Goal: Browse casually: Explore the website without a specific task or goal

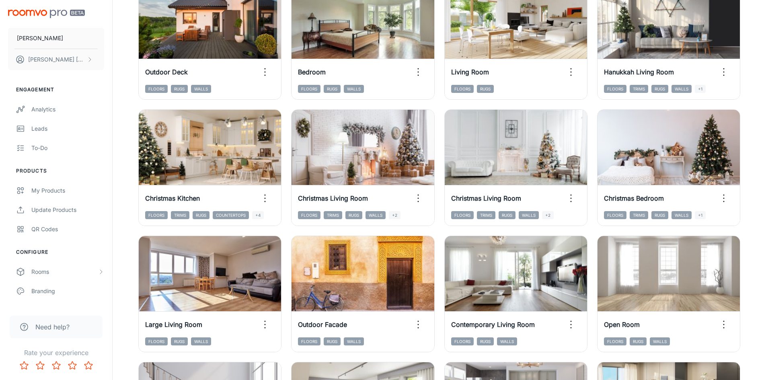
scroll to position [402, 0]
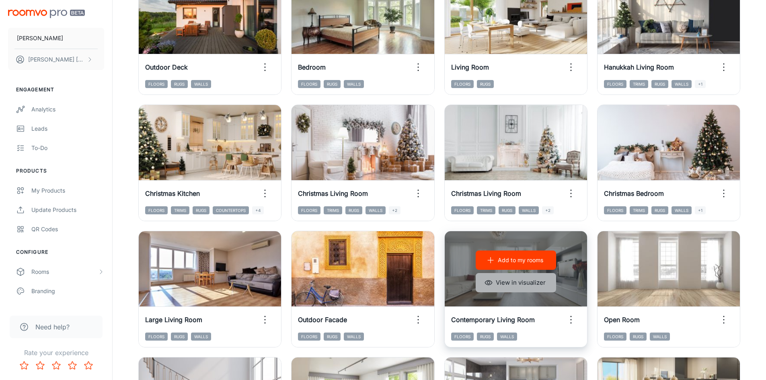
click at [512, 285] on button "View in visualizer" at bounding box center [516, 282] width 80 height 19
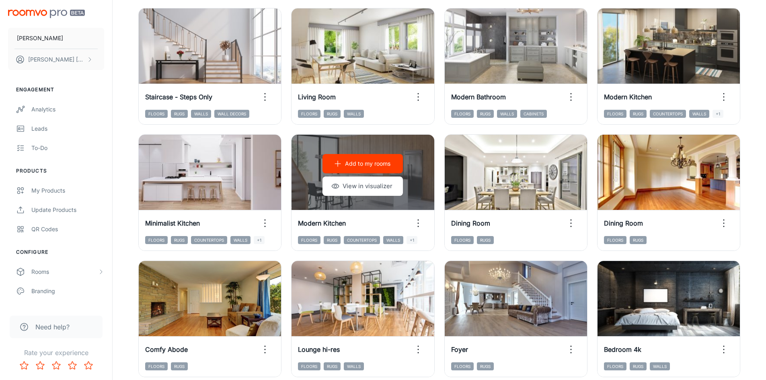
scroll to position [805, 0]
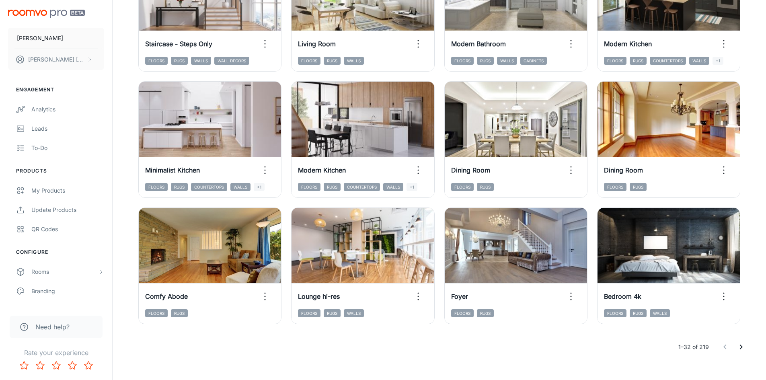
click at [745, 344] on icon "Go to next page" at bounding box center [742, 347] width 10 height 10
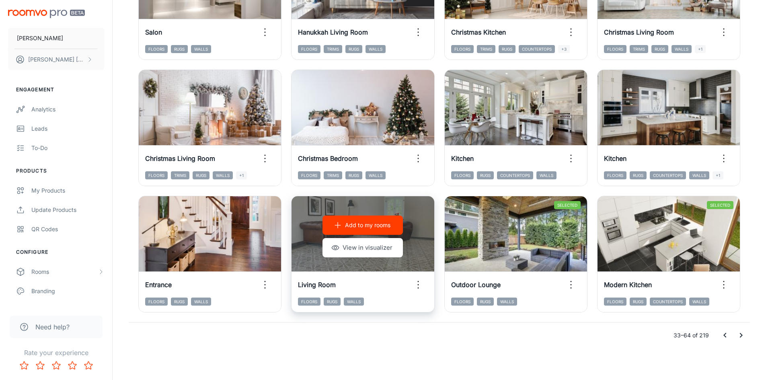
scroll to position [817, 0]
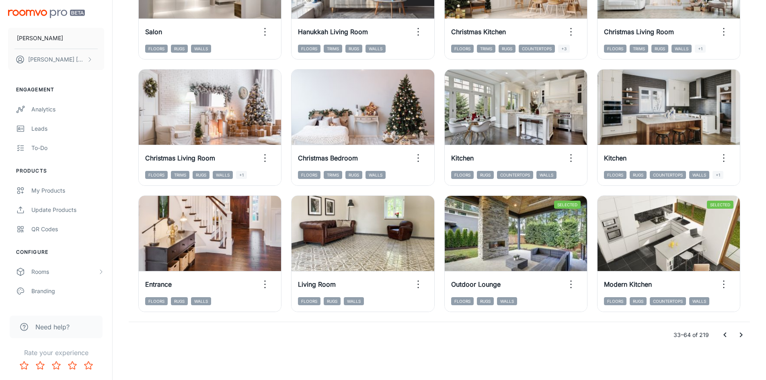
click at [741, 335] on icon "Go to next page" at bounding box center [741, 335] width 3 height 5
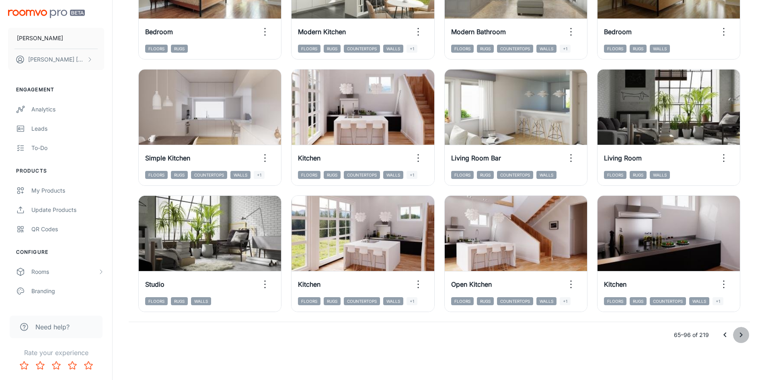
click at [741, 339] on icon "Go to next page" at bounding box center [742, 335] width 10 height 10
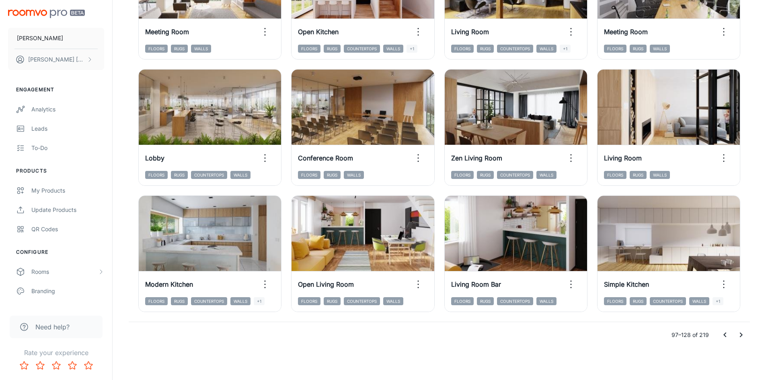
click at [743, 336] on icon "Go to next page" at bounding box center [742, 335] width 10 height 10
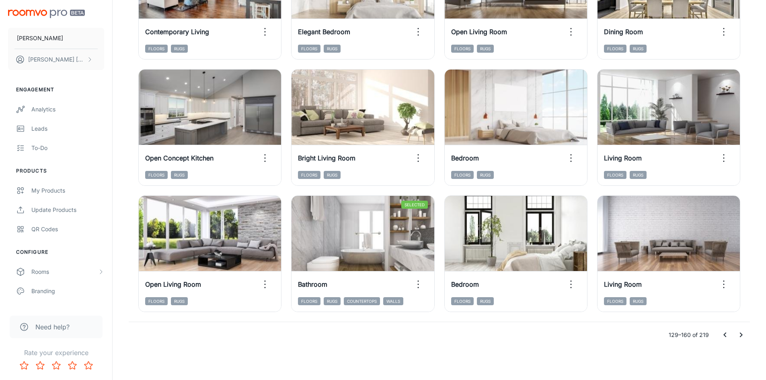
click at [740, 339] on icon "Go to next page" at bounding box center [742, 335] width 10 height 10
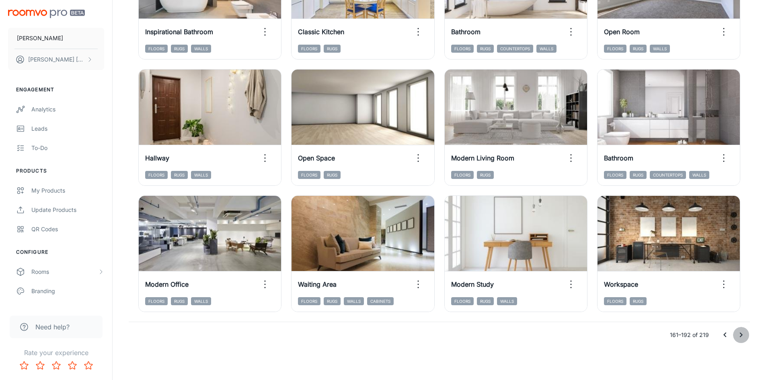
click at [743, 333] on icon "Go to next page" at bounding box center [742, 335] width 10 height 10
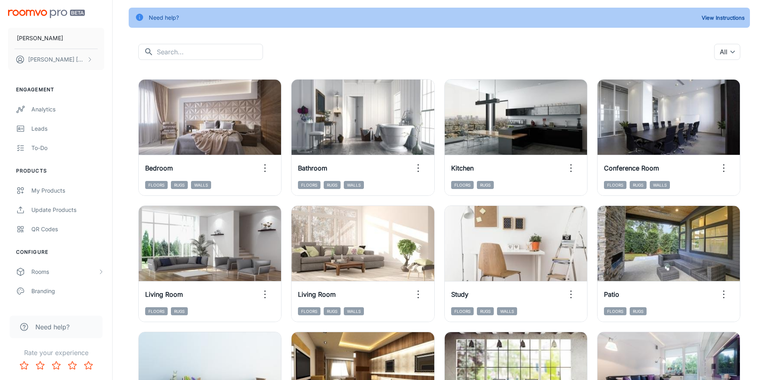
scroll to position [47, 0]
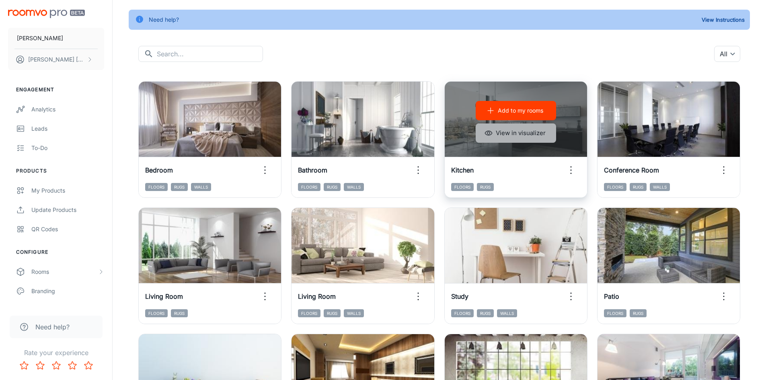
click at [522, 137] on button "View in visualizer" at bounding box center [516, 132] width 80 height 19
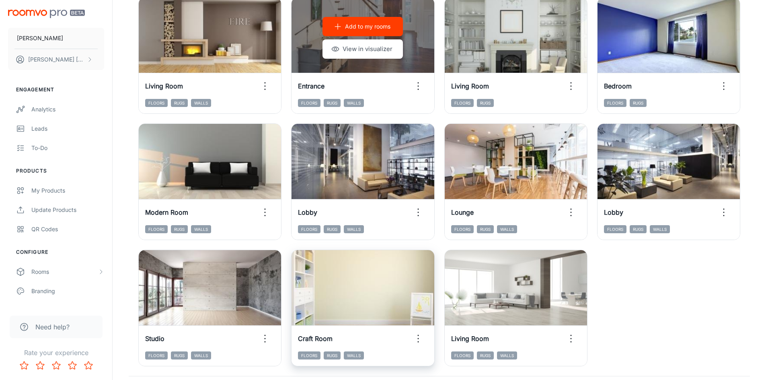
scroll to position [690, 0]
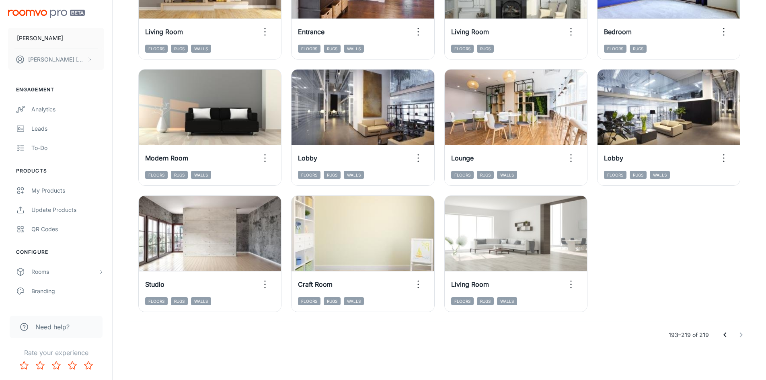
click at [727, 338] on icon "Go to previous page" at bounding box center [725, 335] width 10 height 10
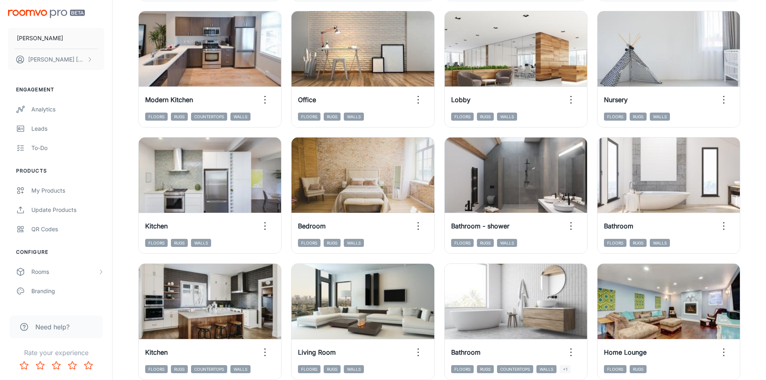
scroll to position [368, 0]
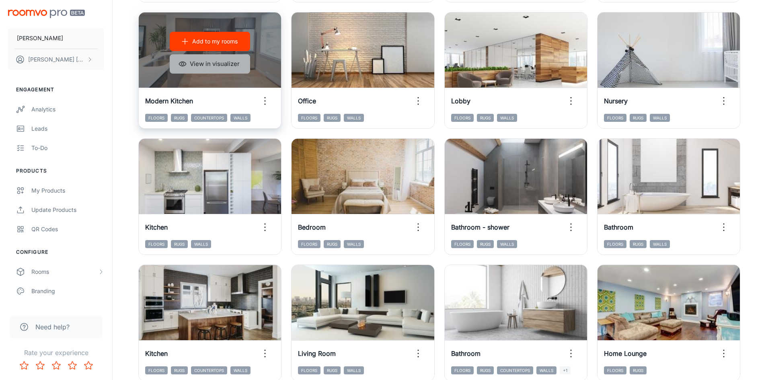
click at [198, 70] on button "View in visualizer" at bounding box center [210, 63] width 80 height 19
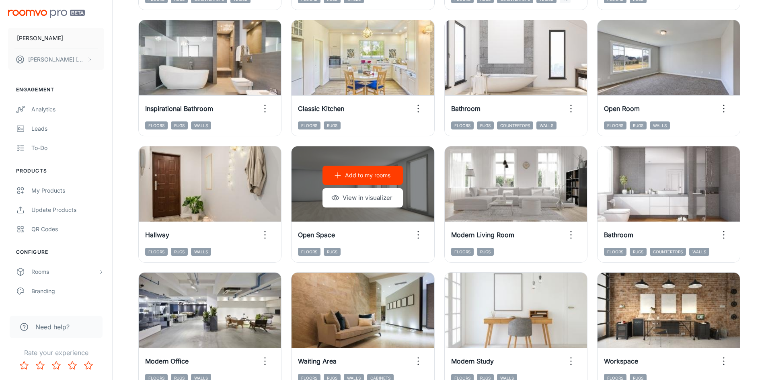
scroll to position [817, 0]
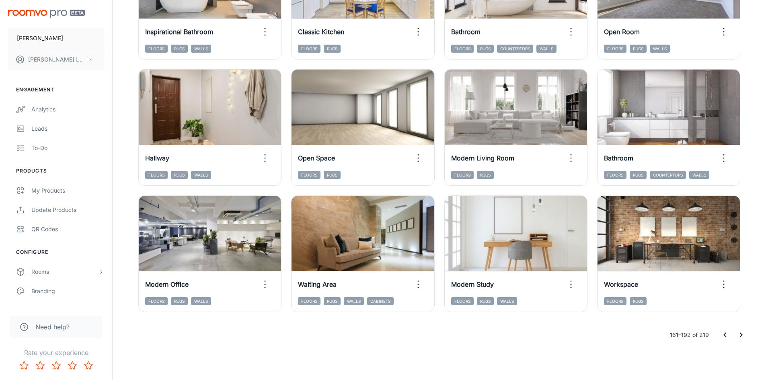
click at [742, 336] on icon "Go to next page" at bounding box center [741, 335] width 3 height 5
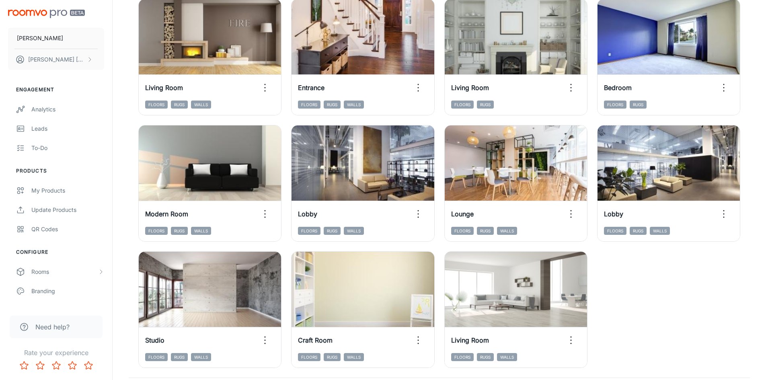
scroll to position [690, 0]
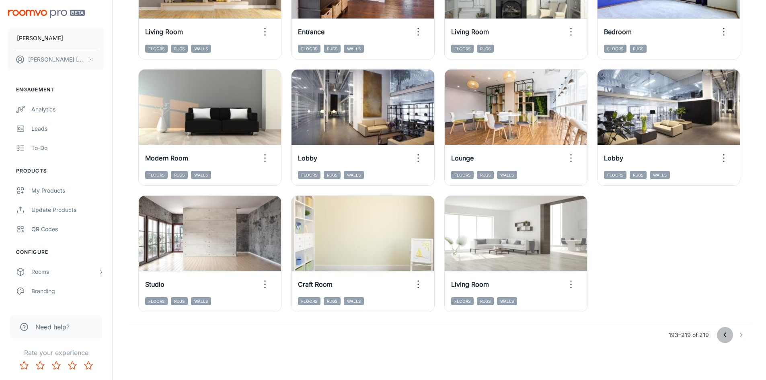
click at [723, 333] on icon "Go to previous page" at bounding box center [725, 335] width 10 height 10
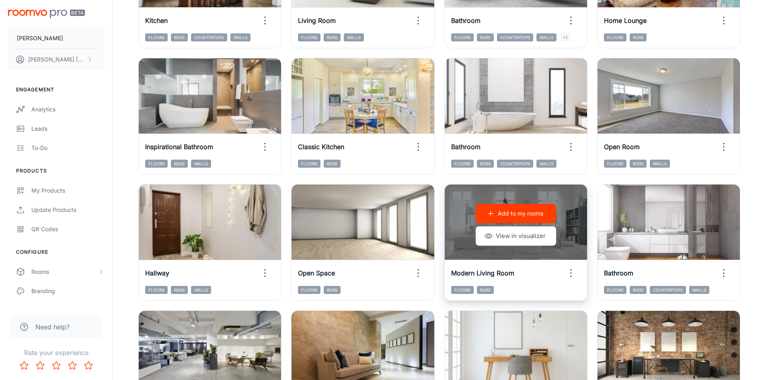
scroll to position [817, 0]
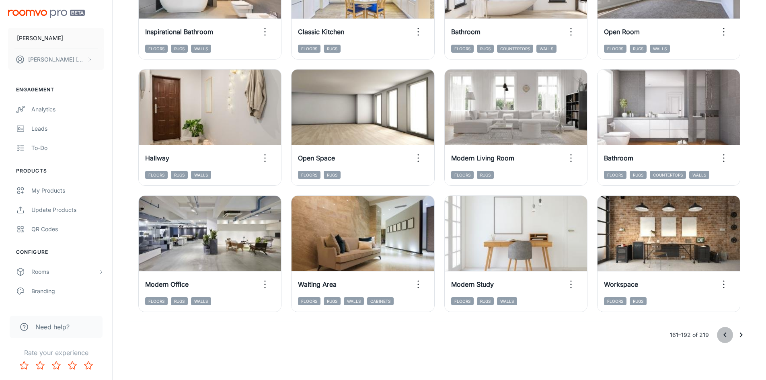
click at [726, 336] on icon "Go to previous page" at bounding box center [725, 335] width 10 height 10
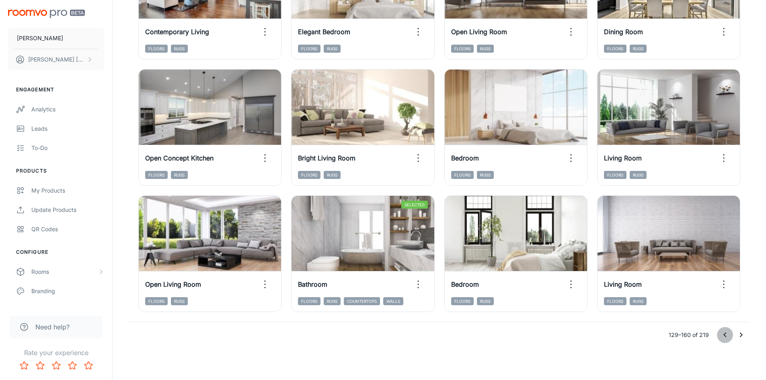
click at [724, 335] on icon "Go to previous page" at bounding box center [725, 335] width 10 height 10
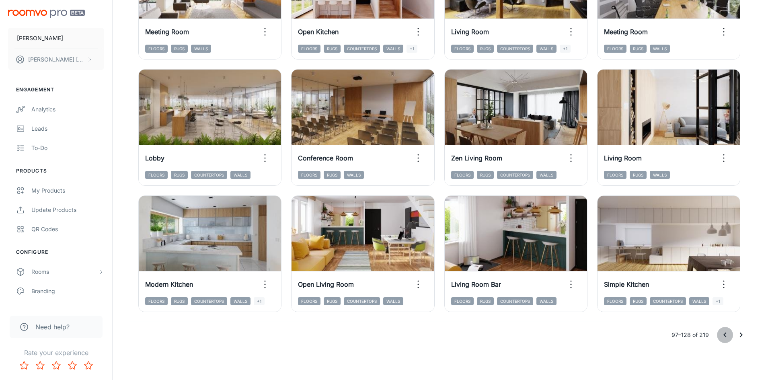
click at [724, 338] on icon "Go to previous page" at bounding box center [725, 335] width 10 height 10
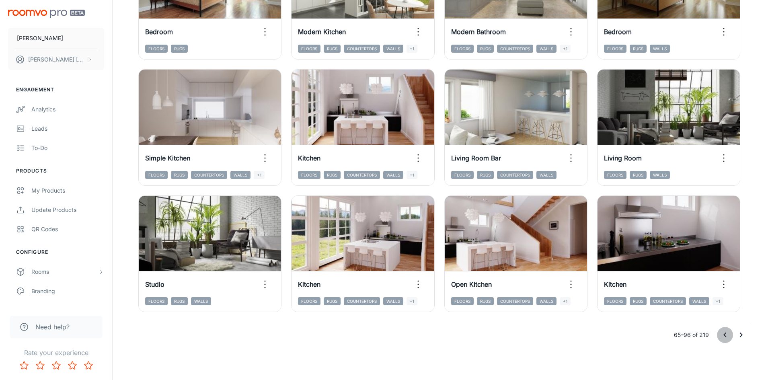
click at [724, 338] on icon "Go to previous page" at bounding box center [725, 335] width 10 height 10
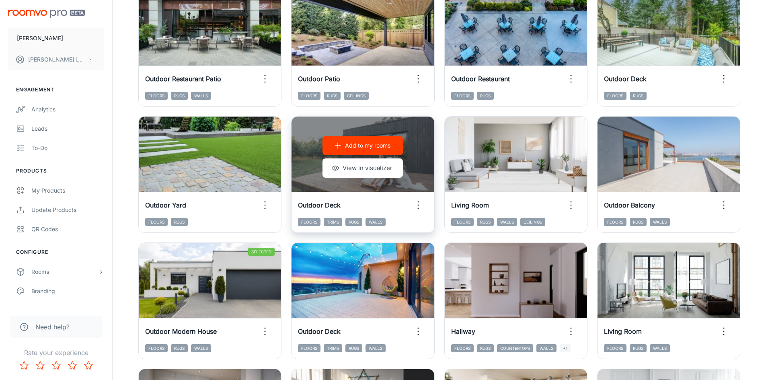
scroll to position [402, 0]
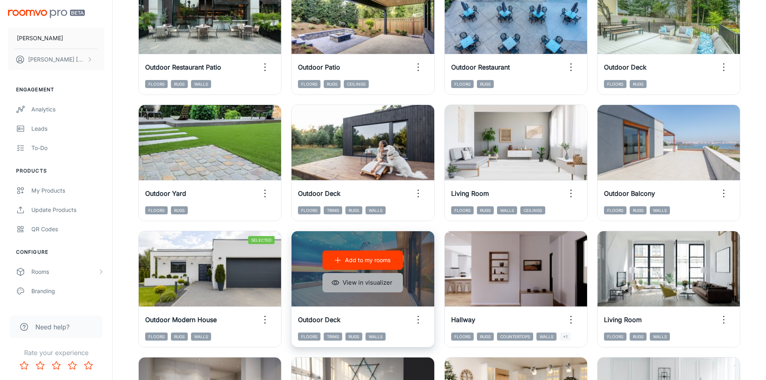
click at [372, 282] on button "View in visualizer" at bounding box center [363, 282] width 80 height 19
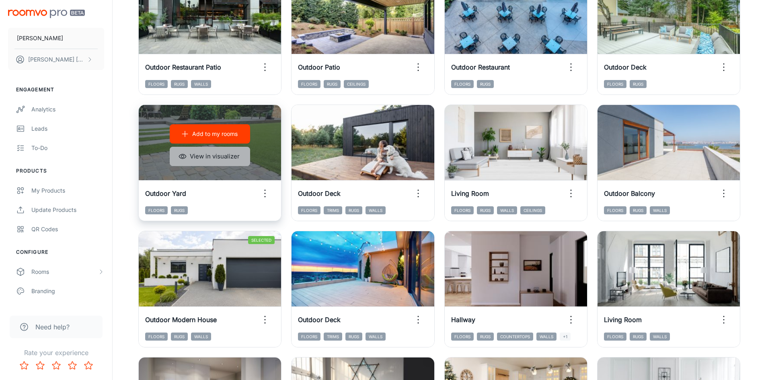
click at [237, 154] on button "View in visualizer" at bounding box center [210, 156] width 80 height 19
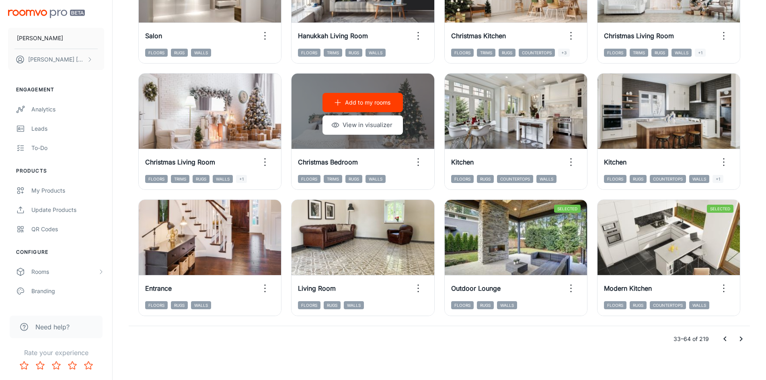
scroll to position [817, 0]
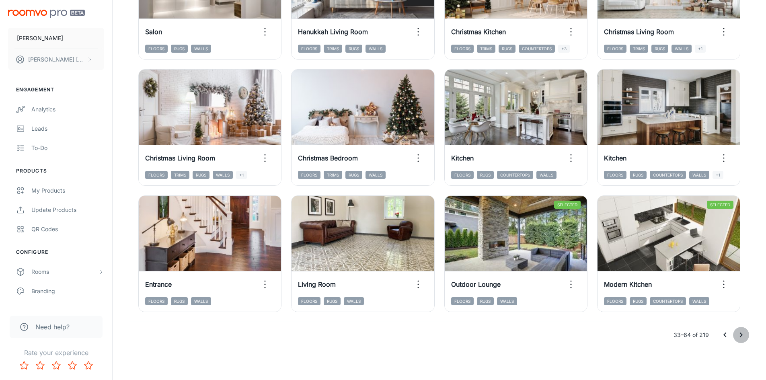
click at [743, 335] on icon "Go to next page" at bounding box center [742, 335] width 10 height 10
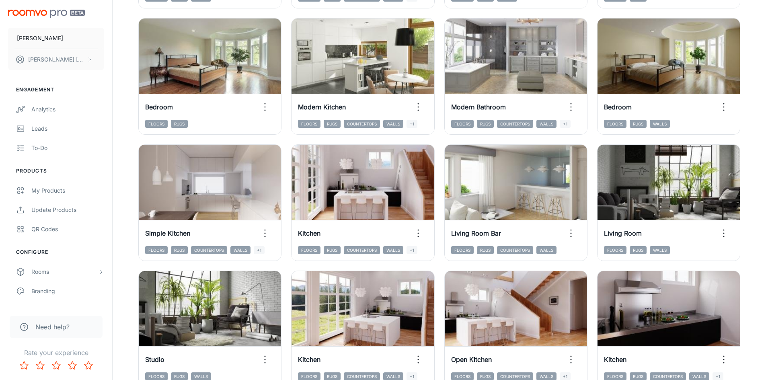
scroll to position [615, 0]
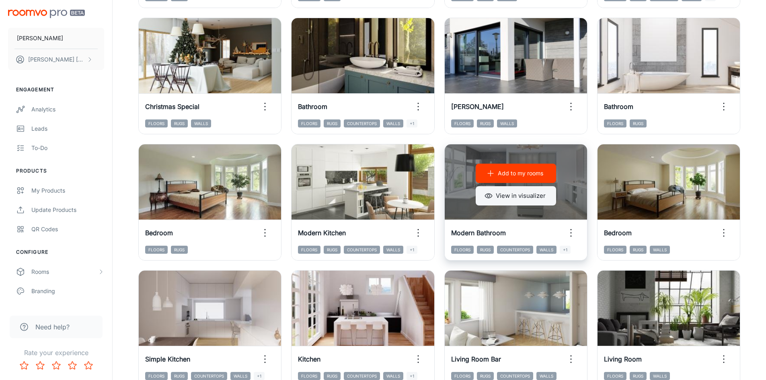
click at [537, 193] on button "View in visualizer" at bounding box center [516, 195] width 80 height 19
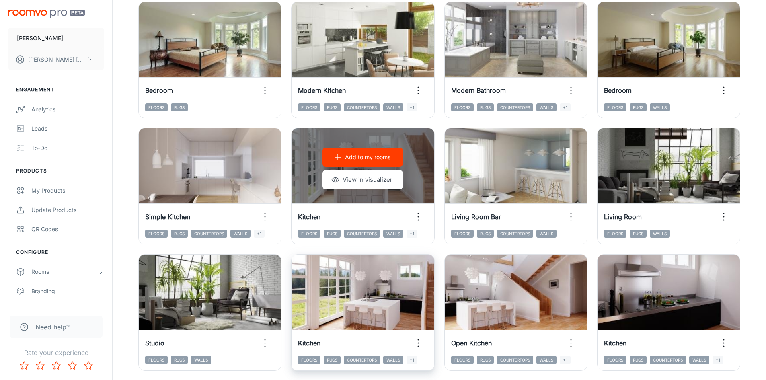
scroll to position [817, 0]
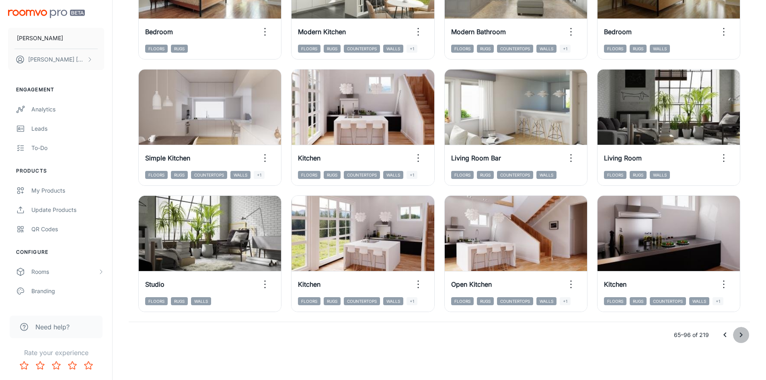
click at [744, 337] on icon "Go to next page" at bounding box center [742, 335] width 10 height 10
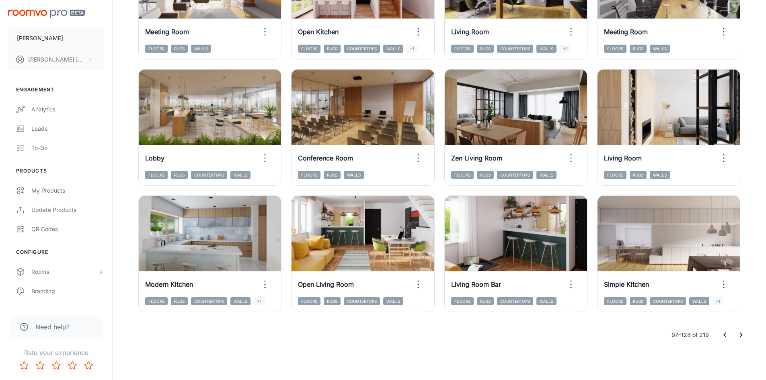
click at [741, 334] on icon "Go to next page" at bounding box center [742, 335] width 10 height 10
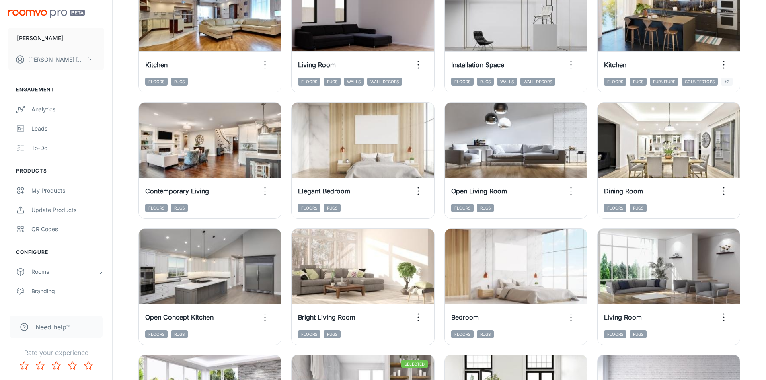
scroll to position [776, 0]
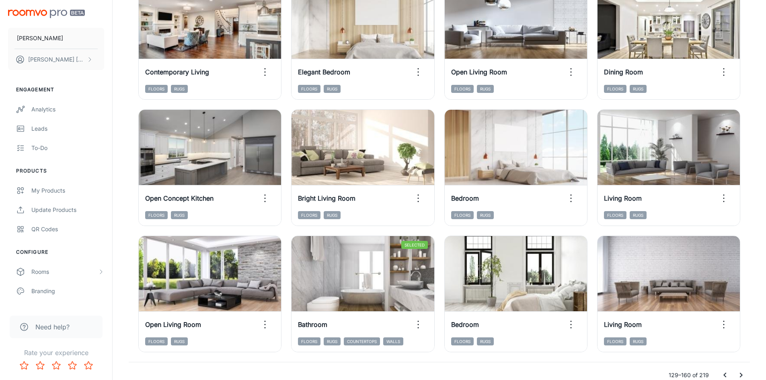
click at [743, 373] on icon "Go to next page" at bounding box center [742, 375] width 10 height 10
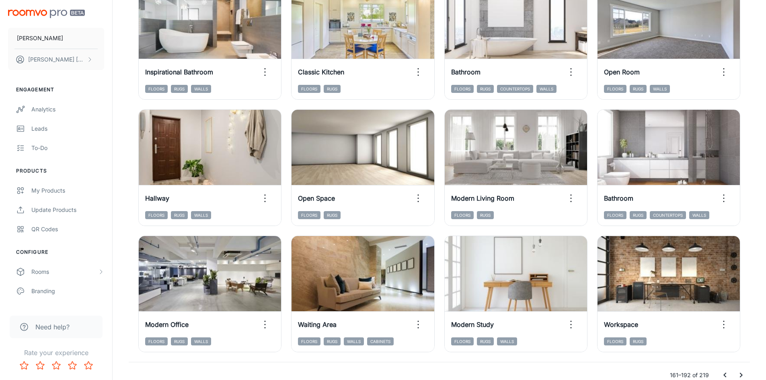
scroll to position [817, 0]
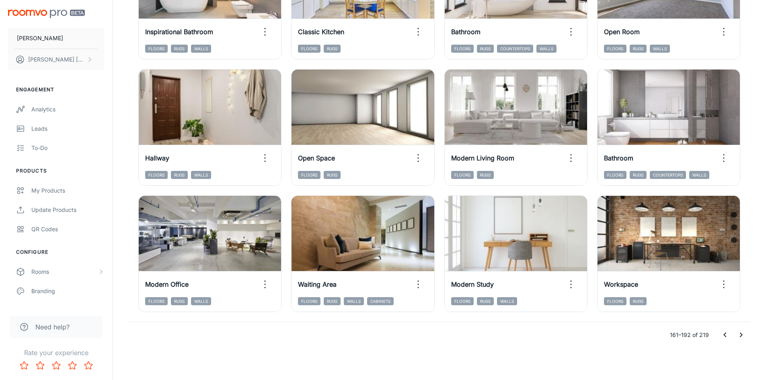
click at [743, 333] on icon "Go to next page" at bounding box center [742, 335] width 10 height 10
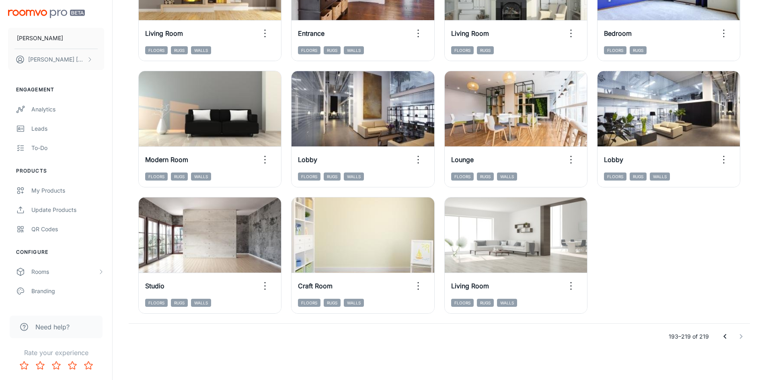
scroll to position [690, 0]
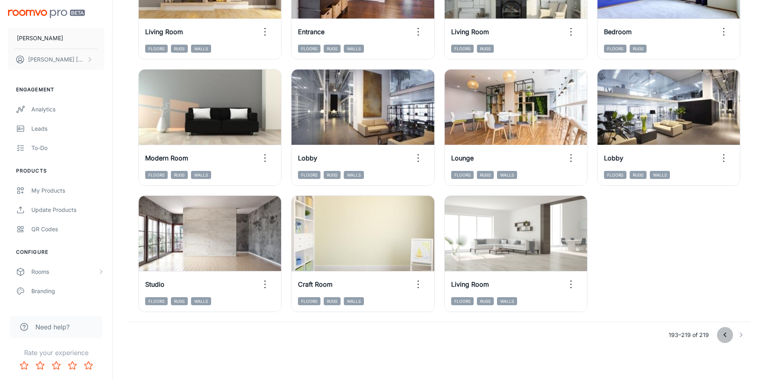
click at [726, 335] on icon "Go to previous page" at bounding box center [725, 335] width 10 height 10
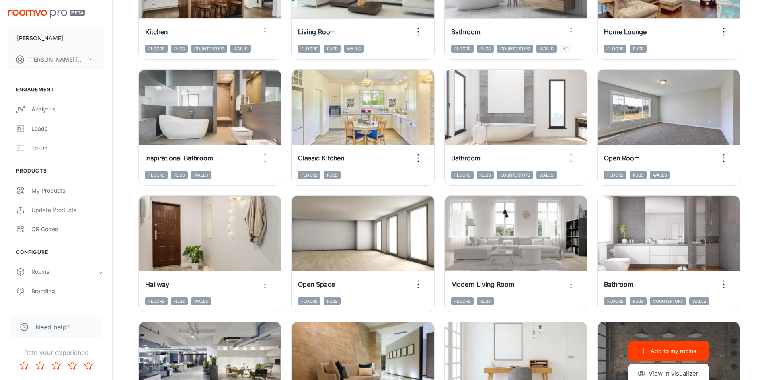
scroll to position [817, 0]
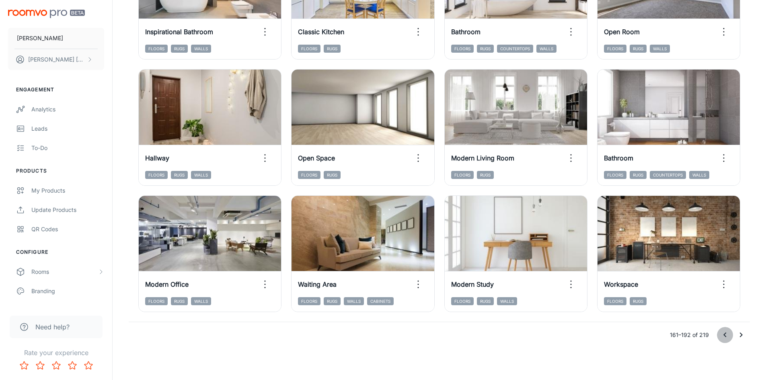
click at [726, 335] on icon "Go to previous page" at bounding box center [725, 335] width 10 height 10
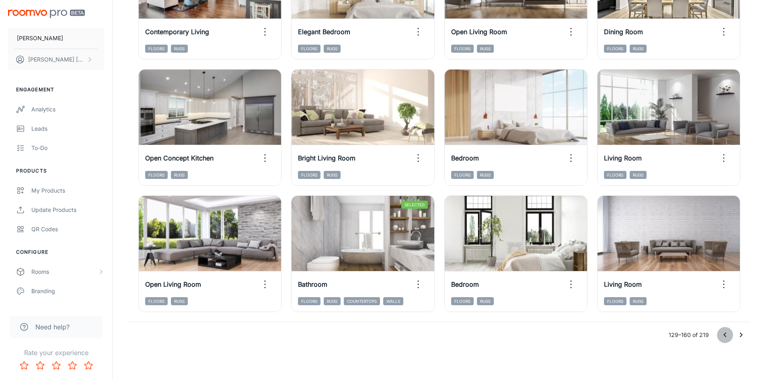
click at [726, 335] on icon "Go to previous page" at bounding box center [725, 335] width 10 height 10
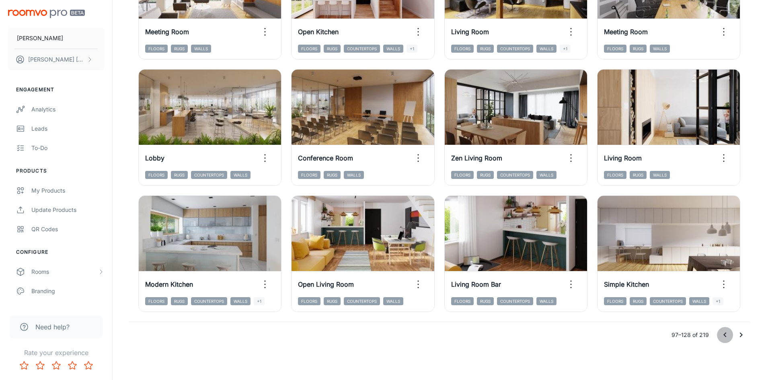
click at [726, 335] on icon "Go to previous page" at bounding box center [725, 335] width 10 height 10
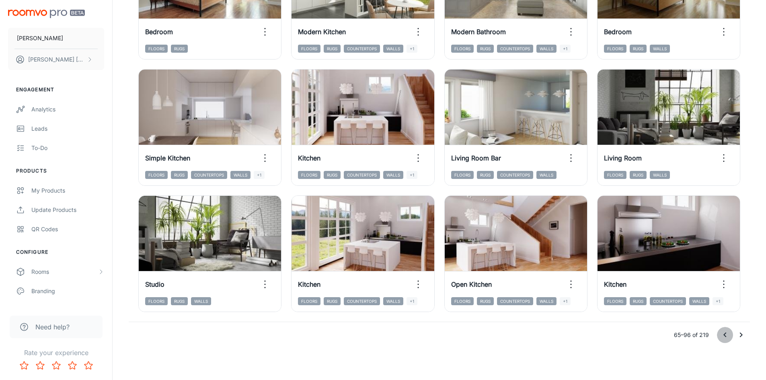
click at [726, 335] on icon "Go to previous page" at bounding box center [725, 335] width 10 height 10
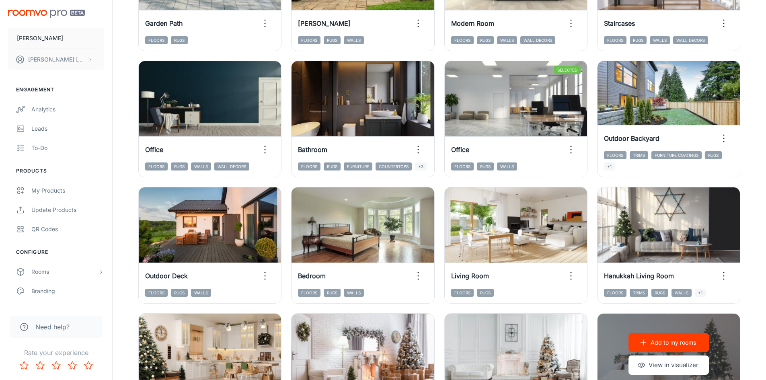
scroll to position [253, 0]
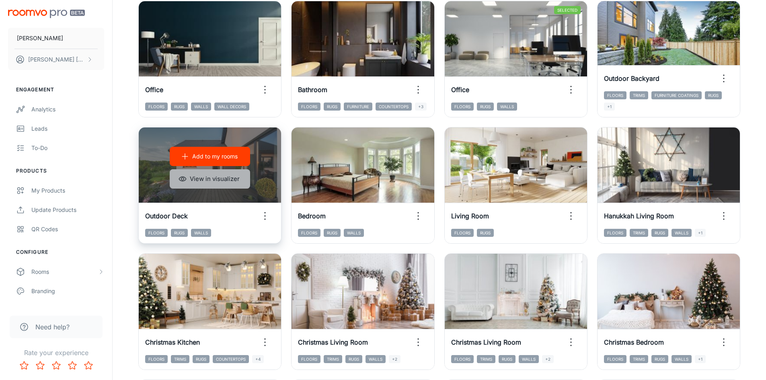
click at [234, 178] on button "View in visualizer" at bounding box center [210, 178] width 80 height 19
click at [239, 180] on button "View in visualizer" at bounding box center [210, 178] width 80 height 19
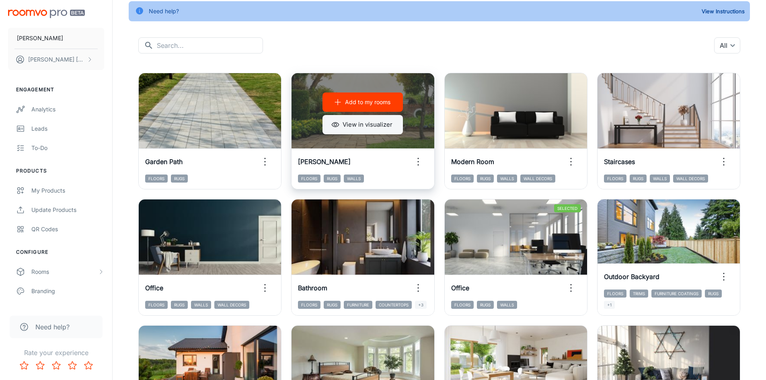
scroll to position [52, 0]
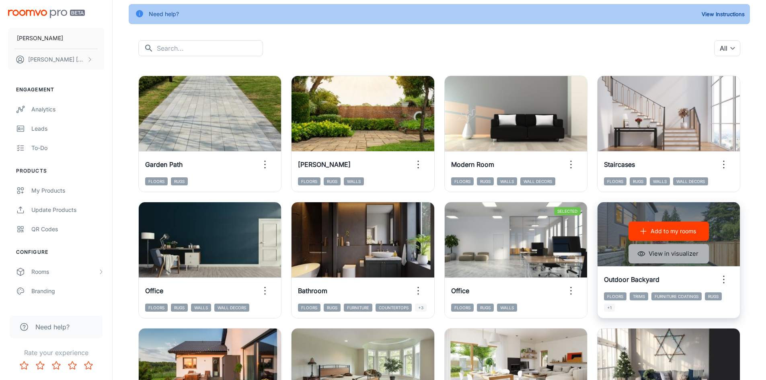
click at [660, 253] on button "View in visualizer" at bounding box center [669, 253] width 80 height 19
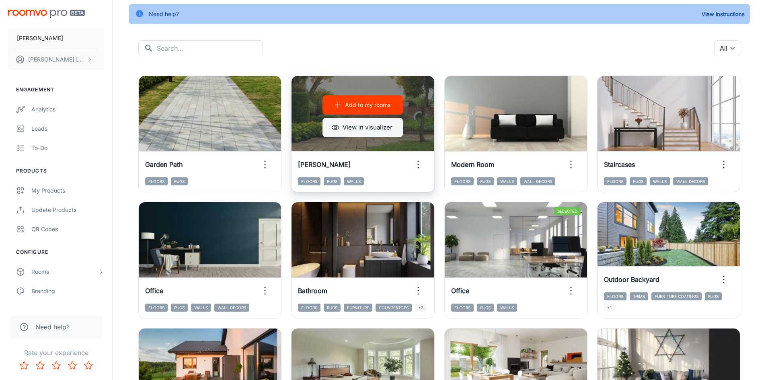
click at [381, 132] on button "View in visualizer" at bounding box center [363, 127] width 80 height 19
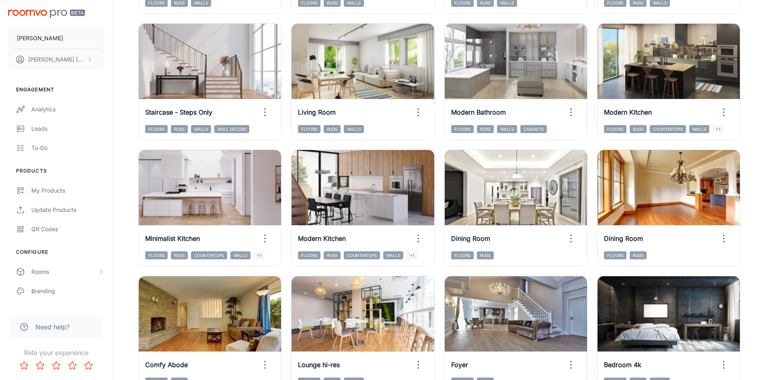
scroll to position [817, 0]
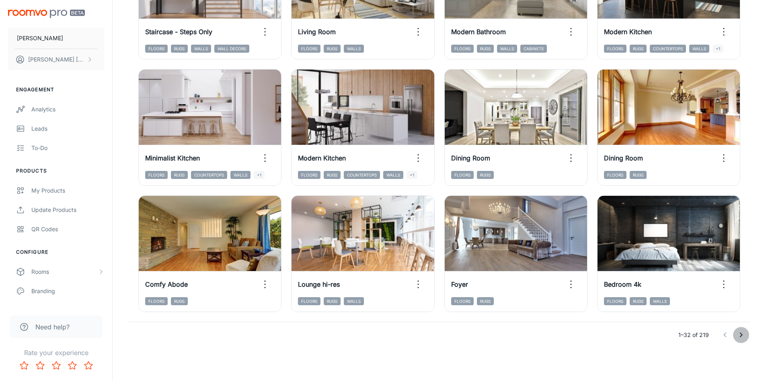
click at [743, 335] on icon "Go to next page" at bounding box center [742, 335] width 10 height 10
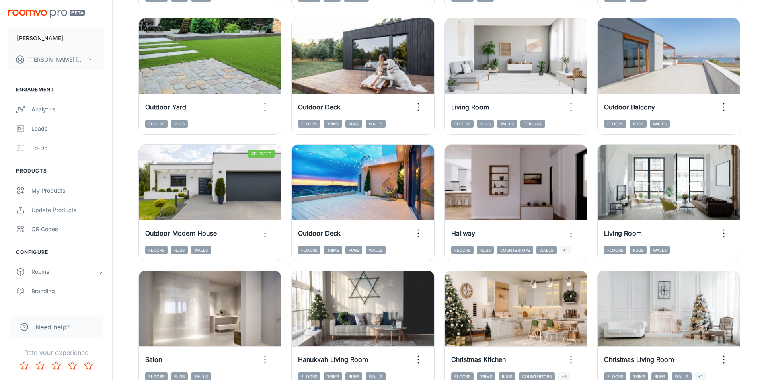
scroll to position [455, 0]
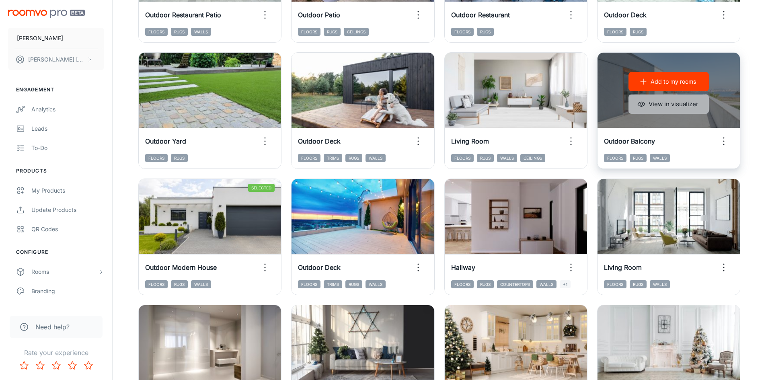
click at [676, 107] on button "View in visualizer" at bounding box center [669, 104] width 80 height 19
